Goal: Task Accomplishment & Management: Use online tool/utility

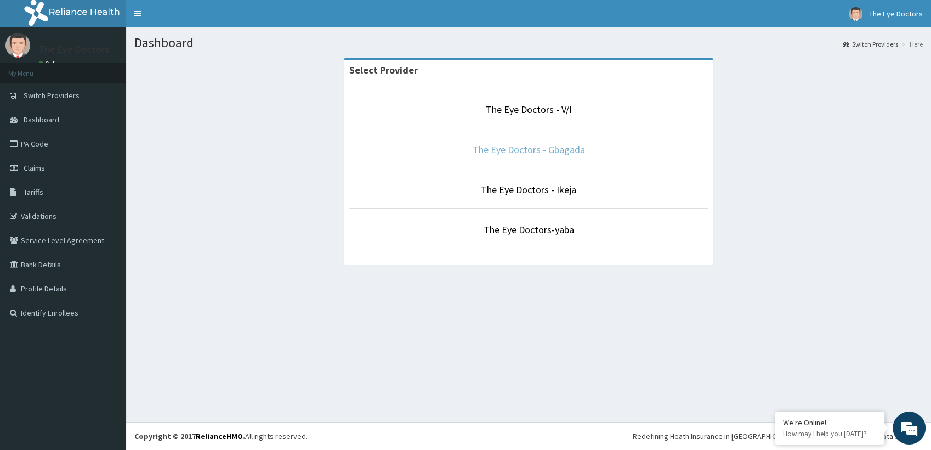
click at [530, 149] on link "The Eye Doctors - Gbagada" at bounding box center [529, 149] width 112 height 13
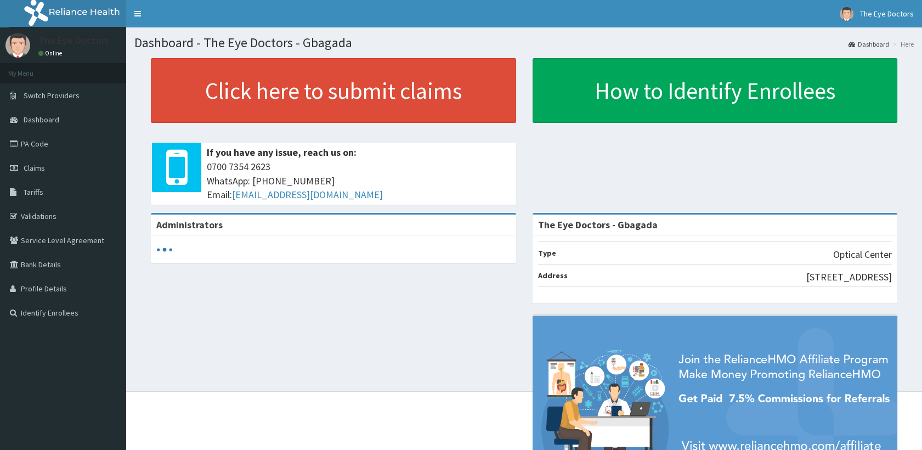
click at [40, 147] on link "PA Code" at bounding box center [63, 144] width 126 height 24
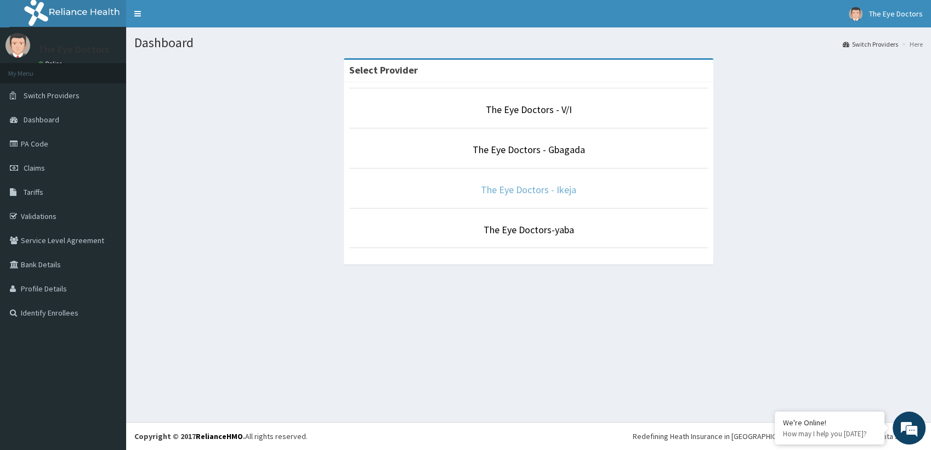
click at [526, 191] on link "The Eye Doctors - Ikeja" at bounding box center [528, 189] width 95 height 13
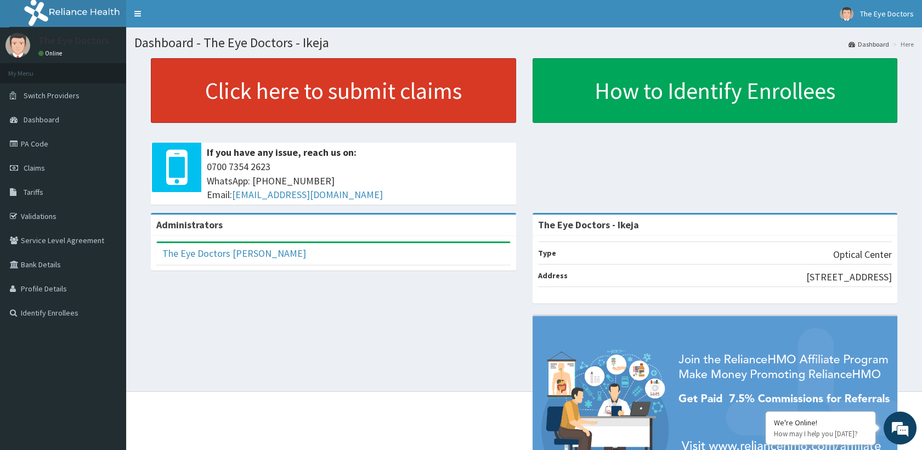
click at [321, 96] on link "Click here to submit claims" at bounding box center [333, 90] width 365 height 65
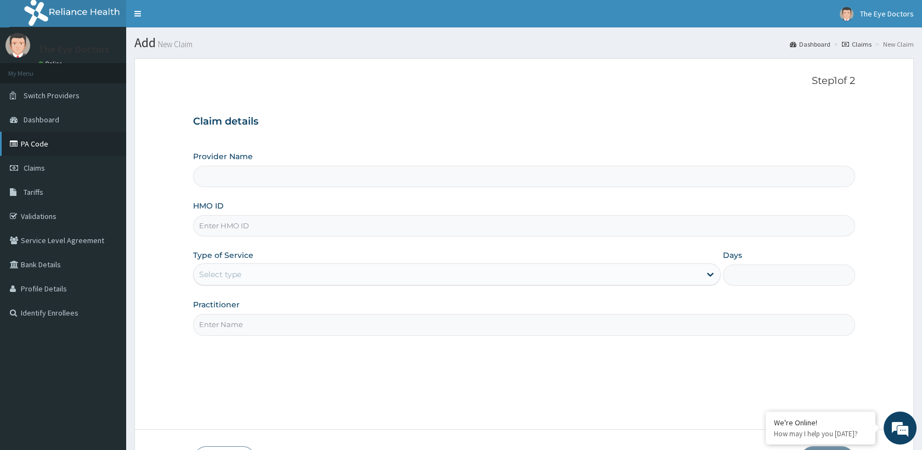
click at [60, 145] on link "PA Code" at bounding box center [63, 144] width 126 height 24
type input "The Eye Doctors - Ikeja"
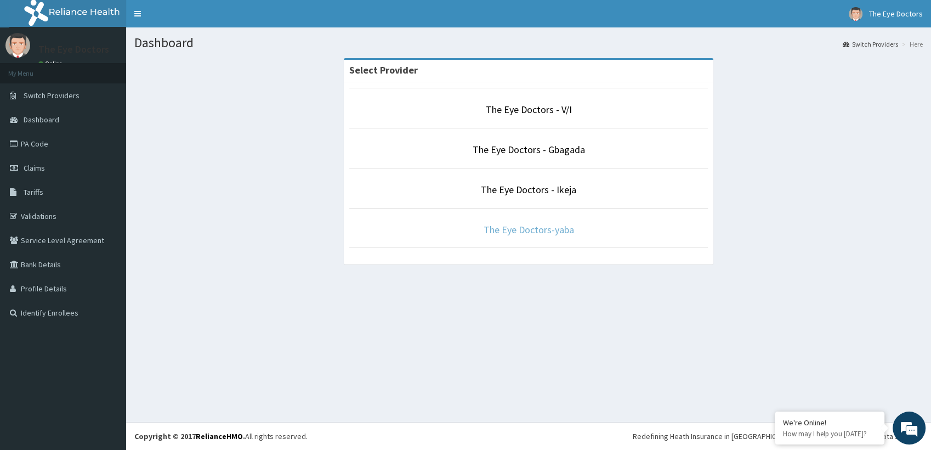
click at [560, 230] on link "The Eye Doctors-yaba" at bounding box center [529, 229] width 90 height 13
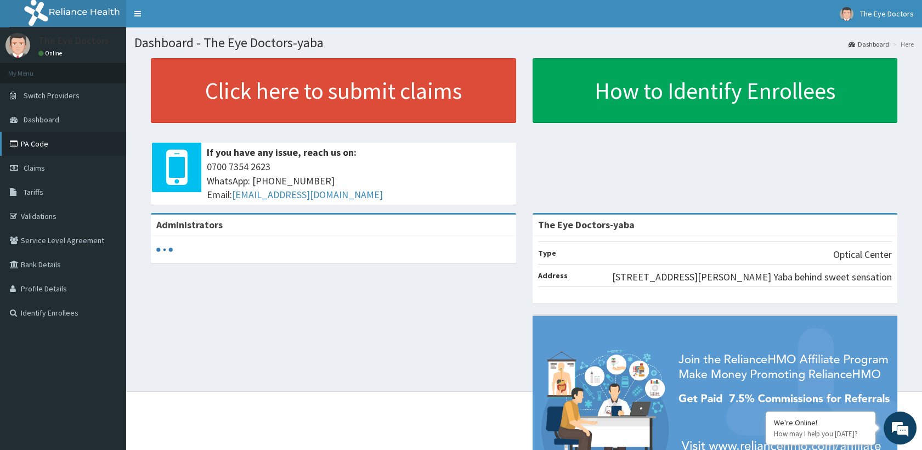
click at [30, 145] on link "PA Code" at bounding box center [63, 144] width 126 height 24
